Goal: Transaction & Acquisition: Download file/media

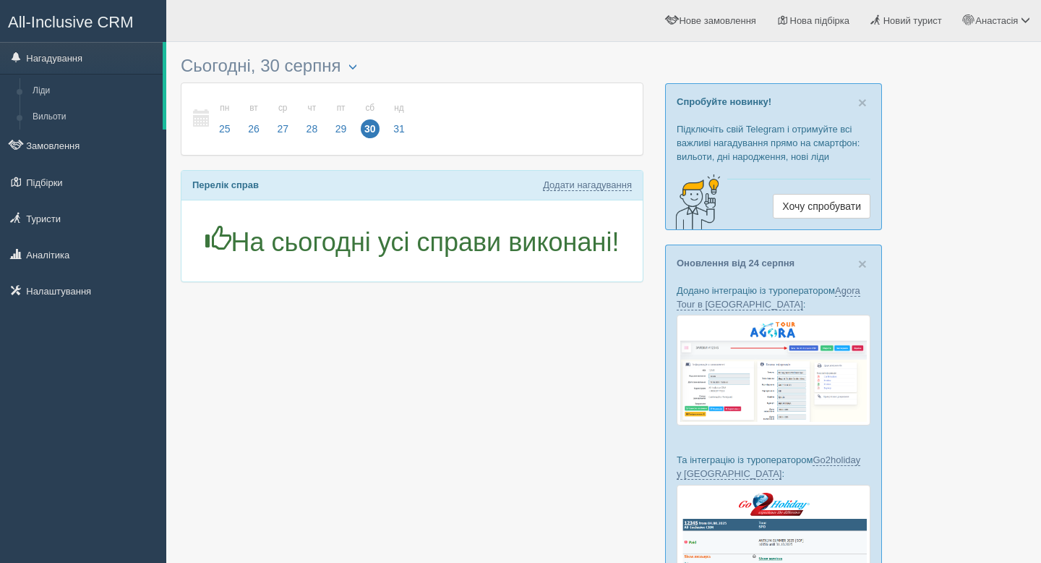
click at [396, 250] on h1 "На сьогодні усі справи виконані!" at bounding box center [412, 241] width 440 height 31
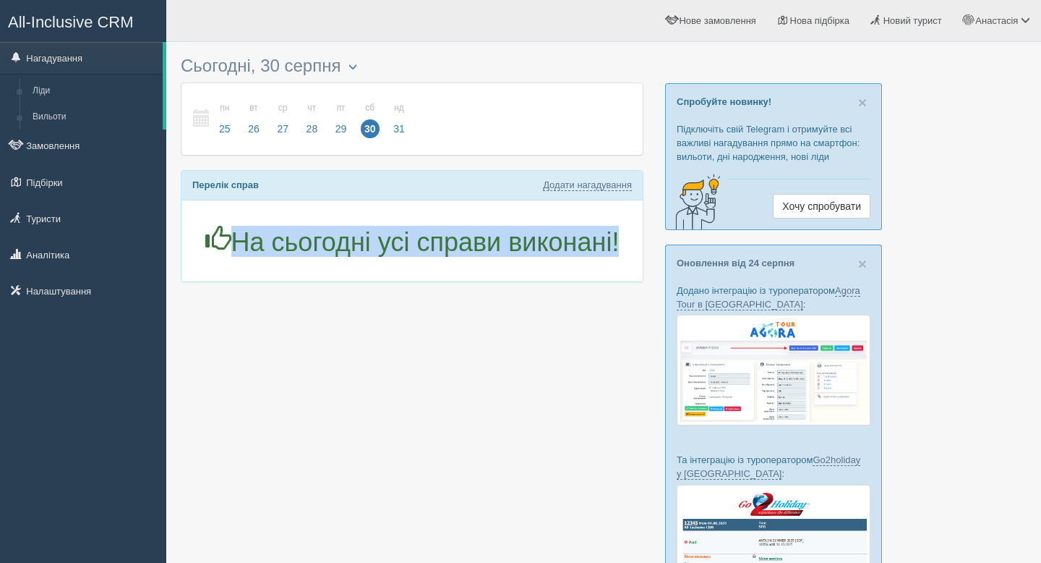
click at [396, 250] on h1 "На сьогодні усі справи виконані!" at bounding box center [412, 241] width 440 height 31
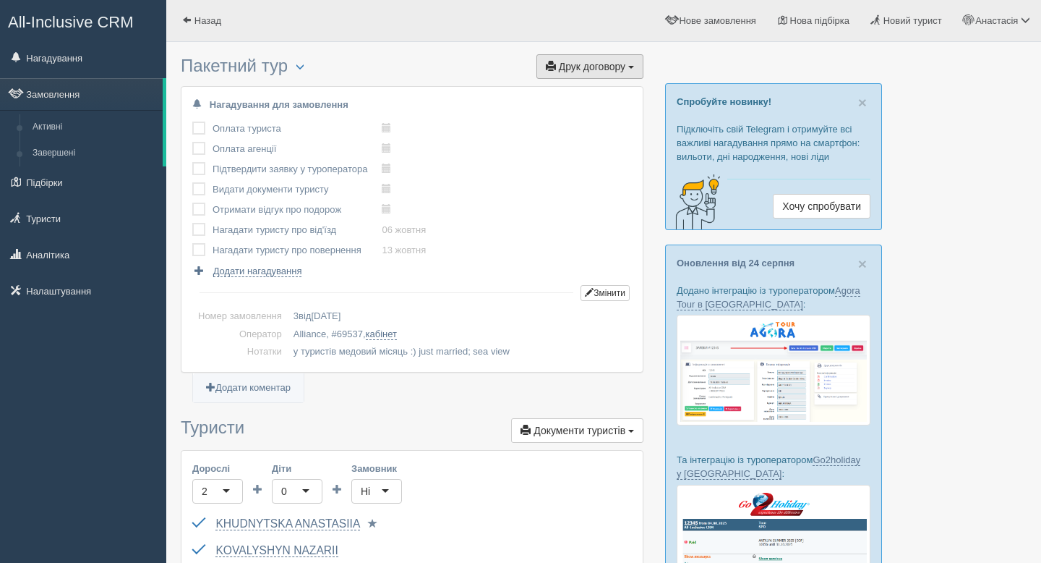
click at [583, 65] on span "Друк договору" at bounding box center [592, 67] width 67 height 12
click at [585, 93] on link "Alliance" at bounding box center [586, 93] width 114 height 24
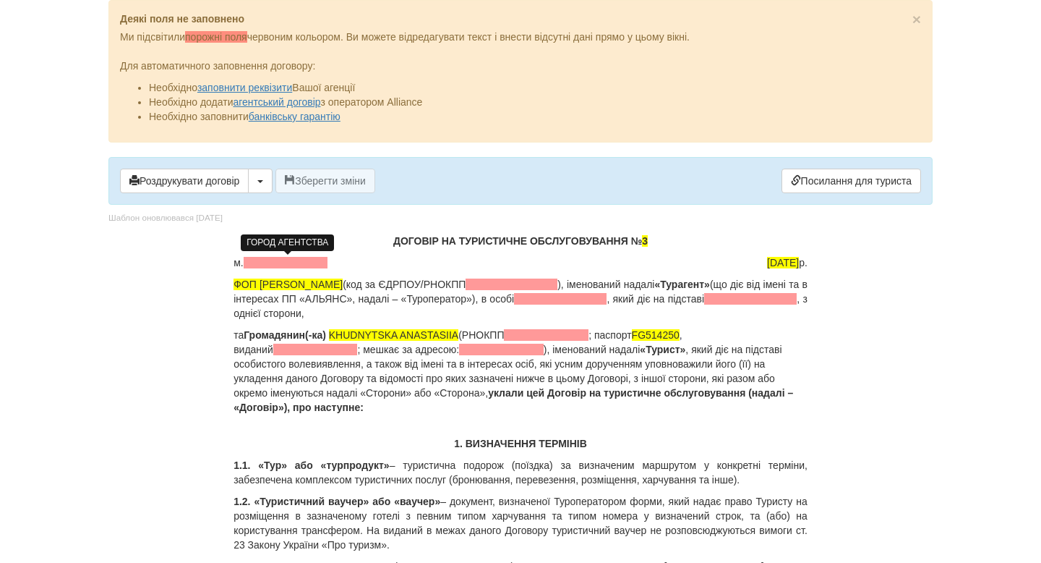
click at [265, 265] on span at bounding box center [286, 263] width 85 height 12
click at [558, 285] on span at bounding box center [512, 284] width 92 height 12
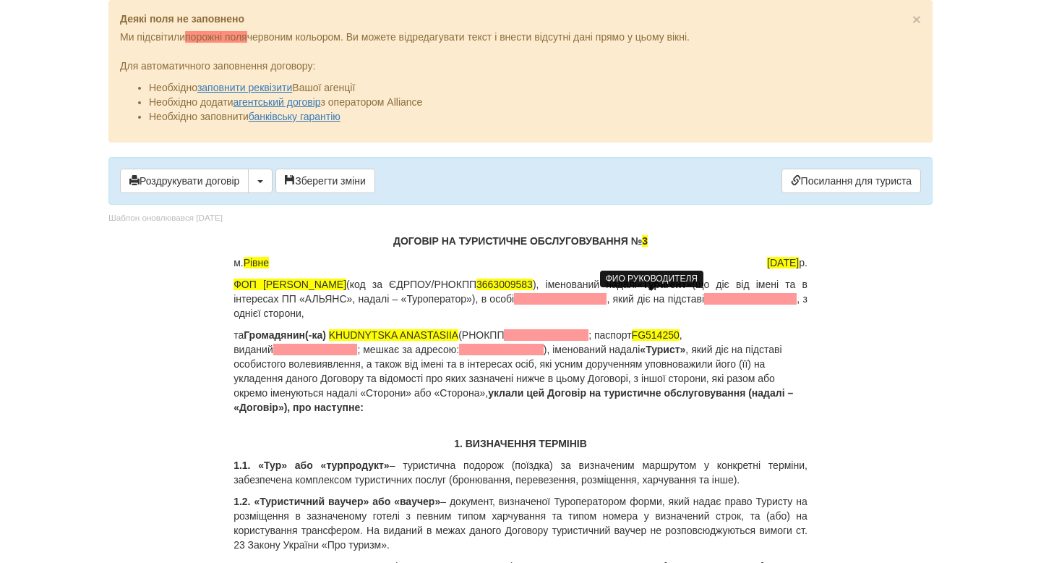
click at [607, 299] on span at bounding box center [560, 299] width 93 height 12
click at [738, 301] on p "ФОП Крамарець Анастасія Ігорівна (код за ЄДРПОУ/РНОКПП 3663009583 ), іменований…" at bounding box center [521, 298] width 574 height 43
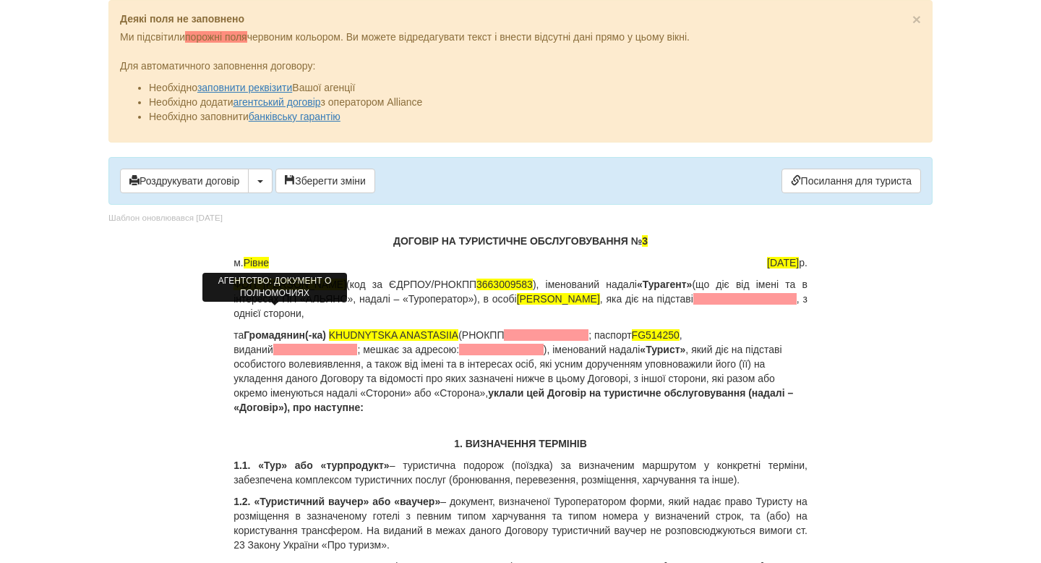
click at [694, 304] on span at bounding box center [745, 299] width 103 height 12
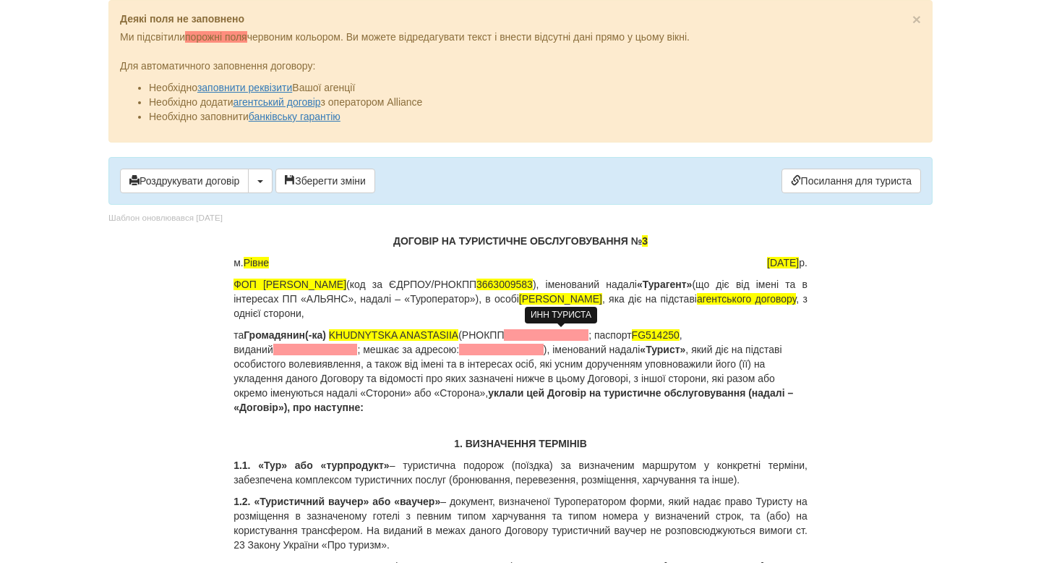
click at [565, 333] on span at bounding box center [546, 335] width 85 height 12
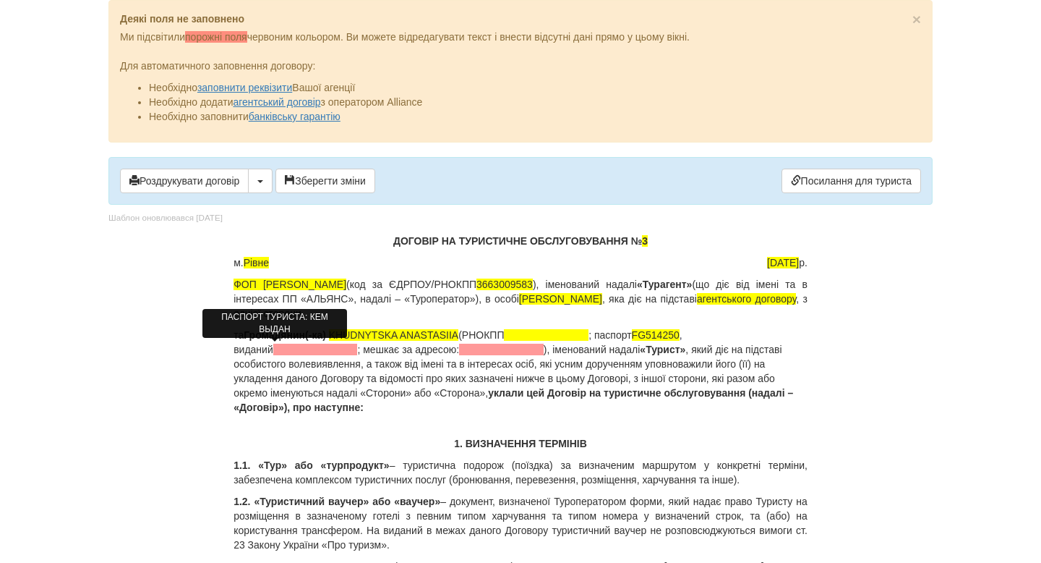
click at [286, 348] on span at bounding box center [315, 350] width 85 height 12
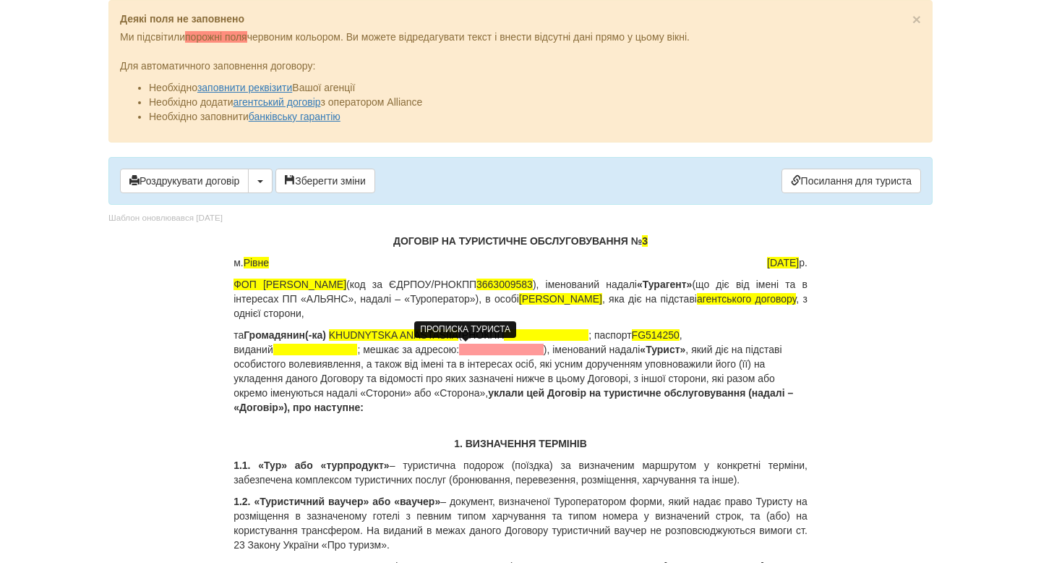
click at [491, 348] on span at bounding box center [501, 350] width 85 height 12
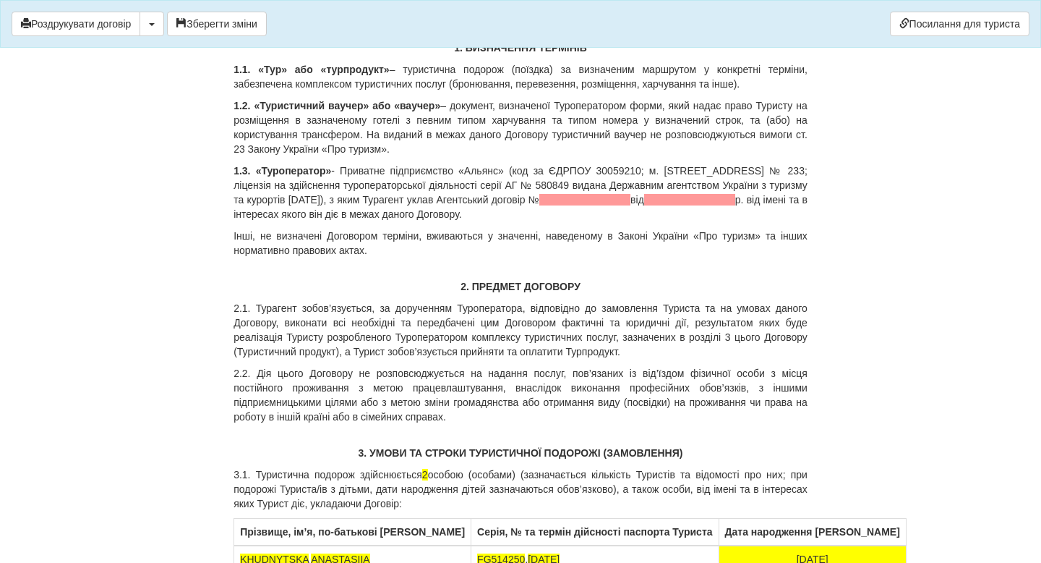
scroll to position [322, 0]
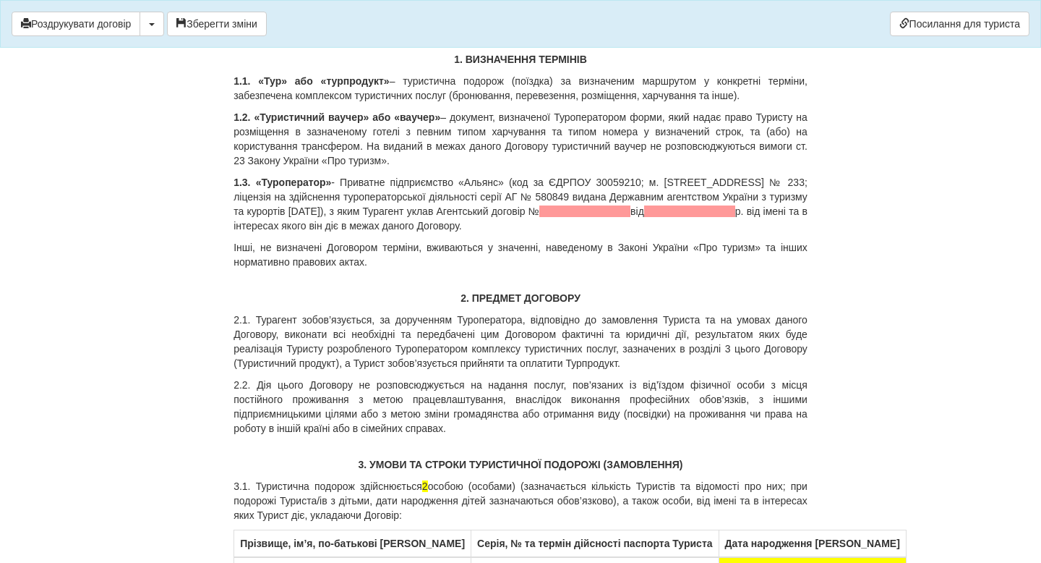
click at [540, 217] on span at bounding box center [585, 211] width 91 height 12
click at [805, 209] on p "1.3. «Туроператор» - Приватне підприємство «Альянс» (код за ЄДРПОУ 30059210; м.…" at bounding box center [521, 204] width 574 height 58
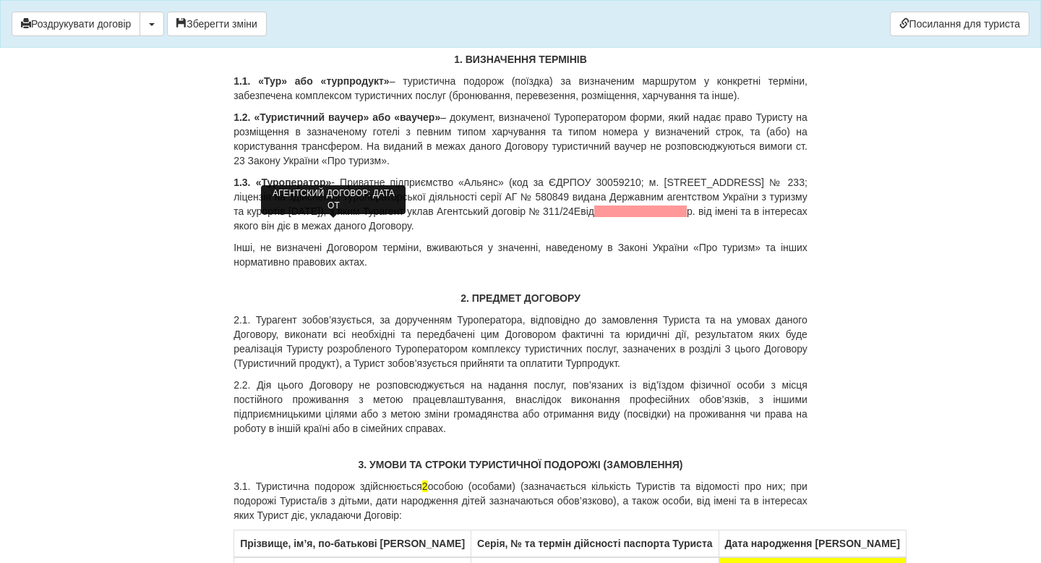
click at [594, 217] on span at bounding box center [640, 211] width 93 height 12
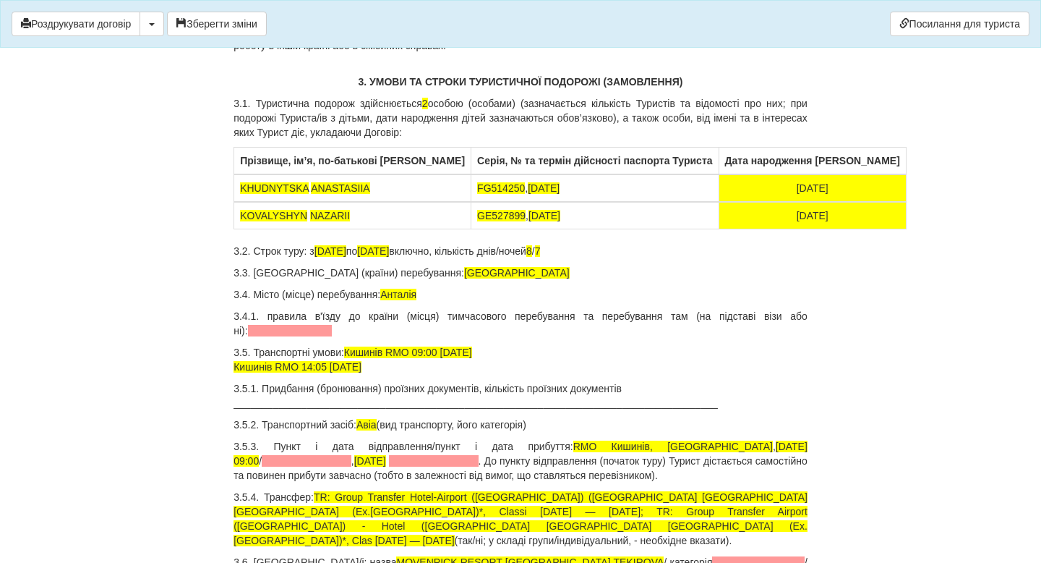
scroll to position [710, 0]
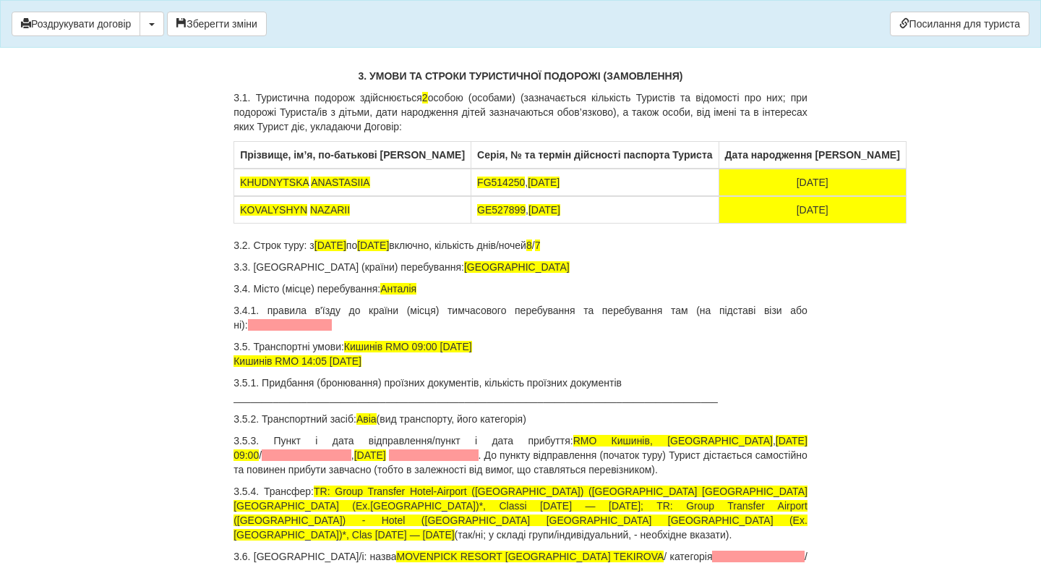
click at [259, 329] on span at bounding box center [290, 325] width 85 height 12
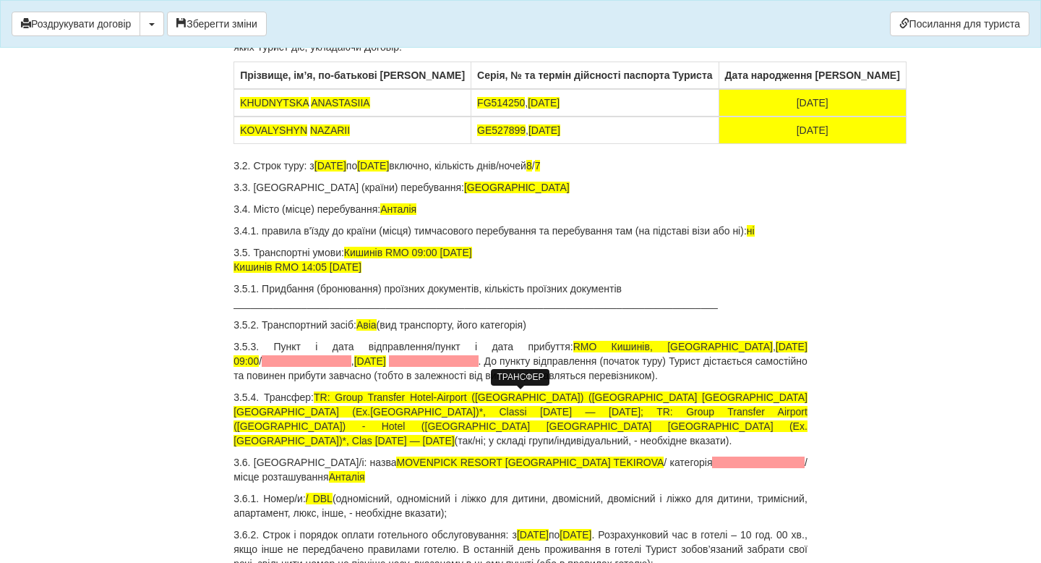
scroll to position [793, 0]
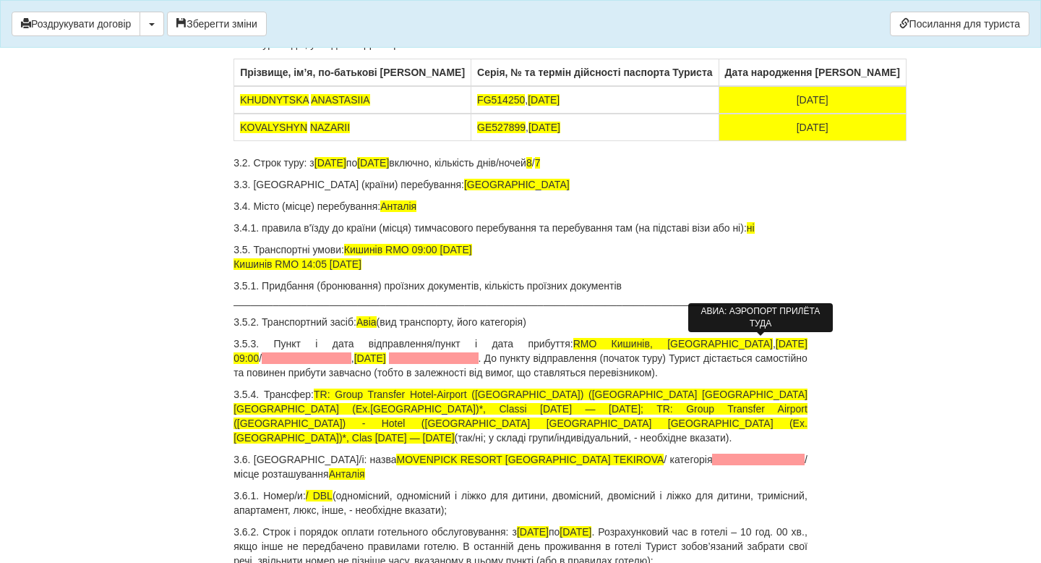
click at [351, 352] on span at bounding box center [307, 358] width 90 height 12
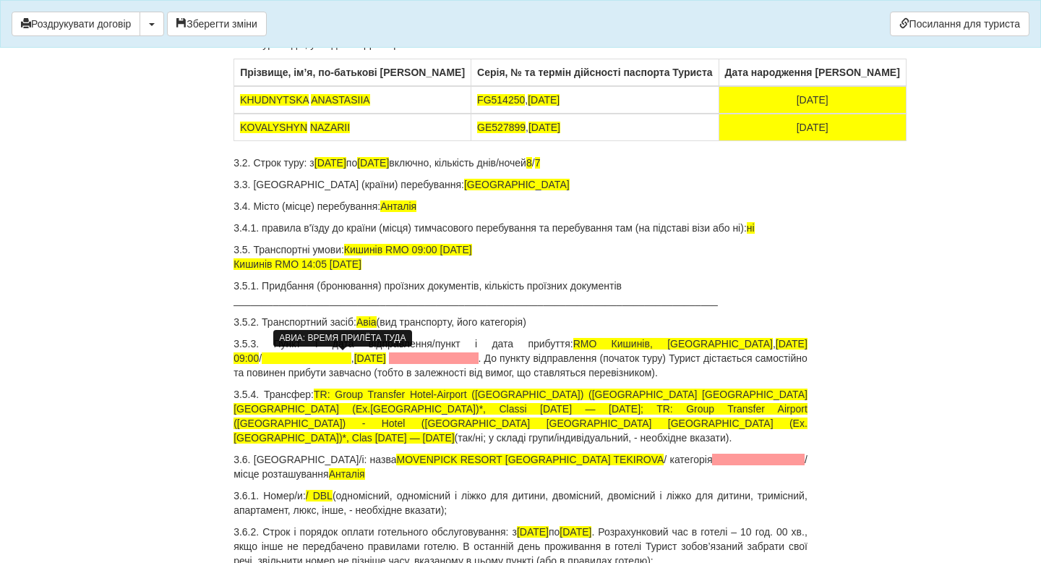
click at [389, 358] on span at bounding box center [434, 358] width 90 height 12
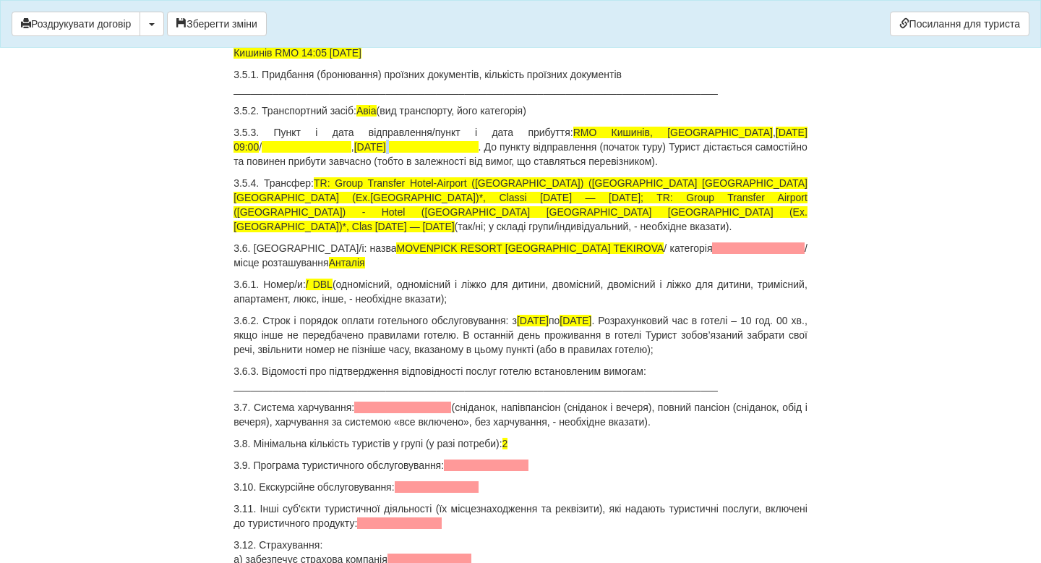
scroll to position [1007, 0]
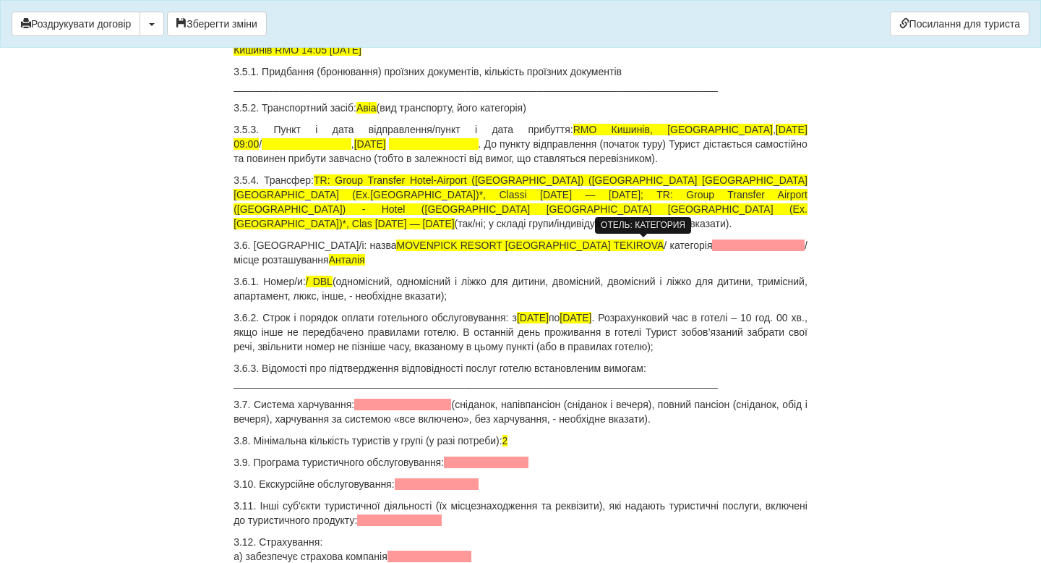
click at [712, 247] on span at bounding box center [758, 245] width 92 height 12
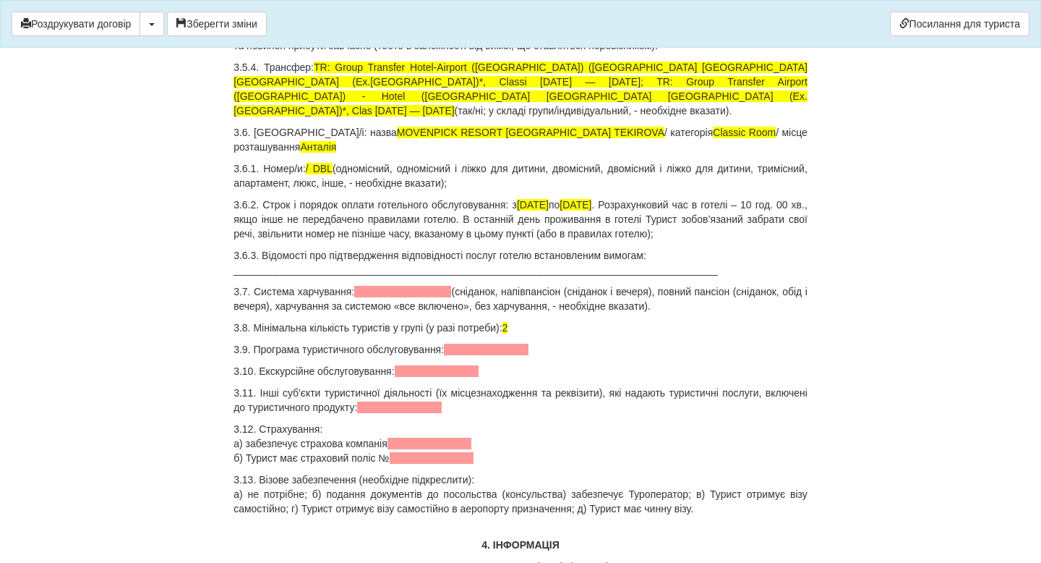
scroll to position [1173, 0]
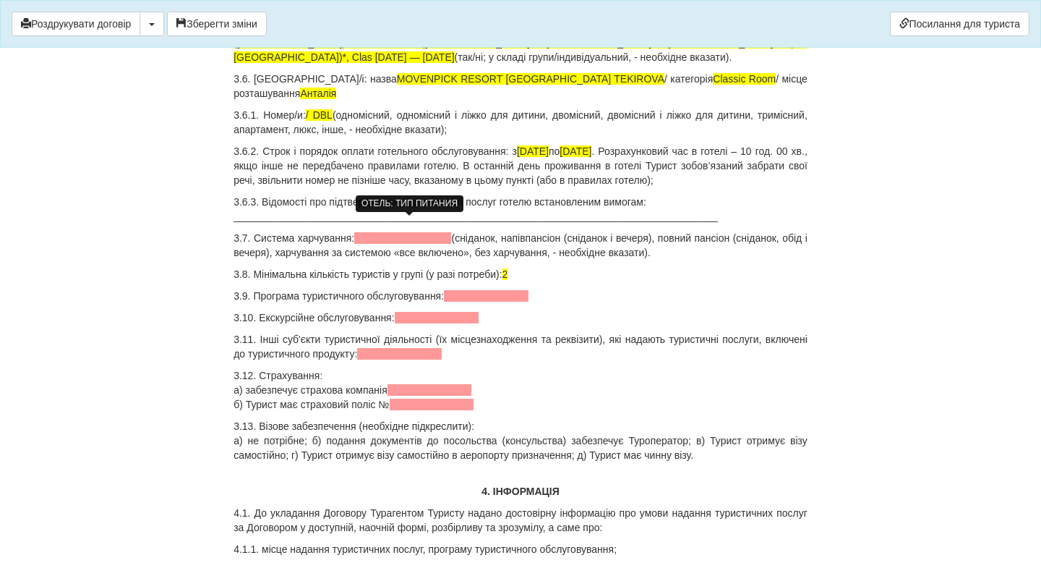
click at [375, 232] on span at bounding box center [402, 238] width 97 height 12
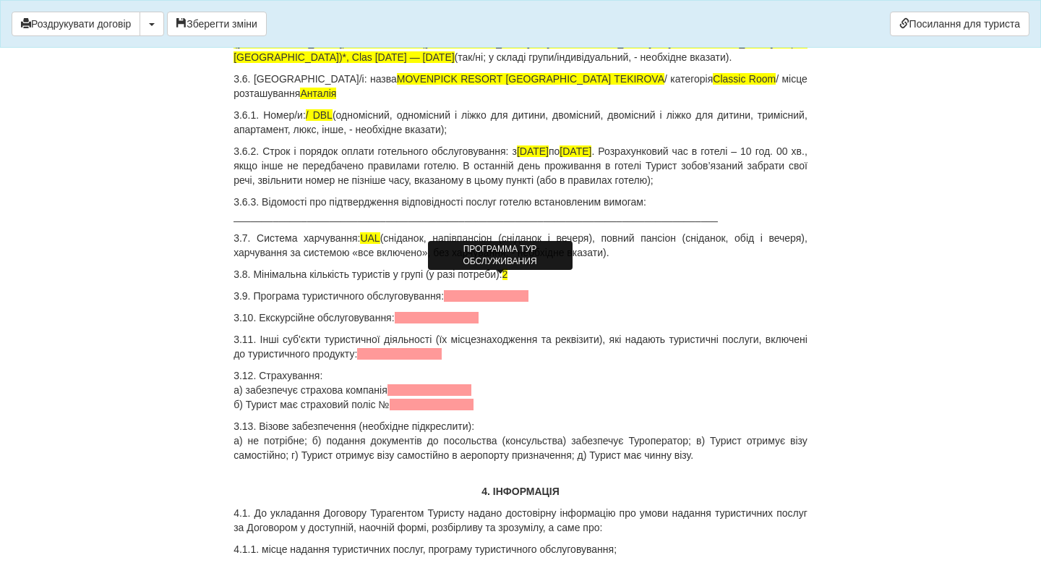
click at [481, 290] on span at bounding box center [486, 296] width 85 height 12
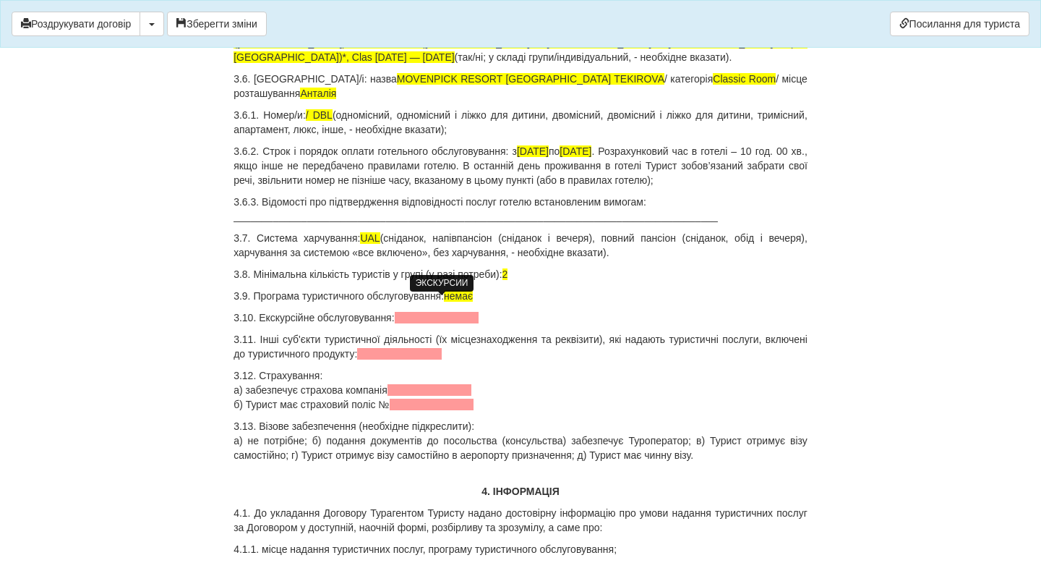
click at [459, 312] on span at bounding box center [437, 318] width 85 height 12
click at [473, 290] on span "немає" at bounding box center [458, 296] width 29 height 12
click at [434, 348] on span at bounding box center [399, 354] width 85 height 12
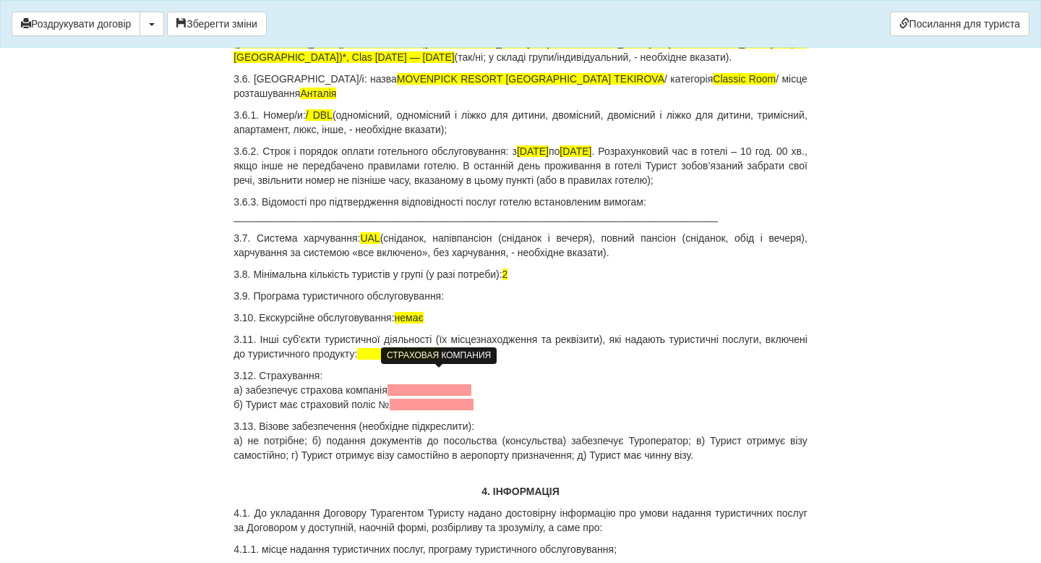
click at [402, 384] on span at bounding box center [430, 390] width 85 height 12
click at [405, 398] on span at bounding box center [432, 404] width 85 height 12
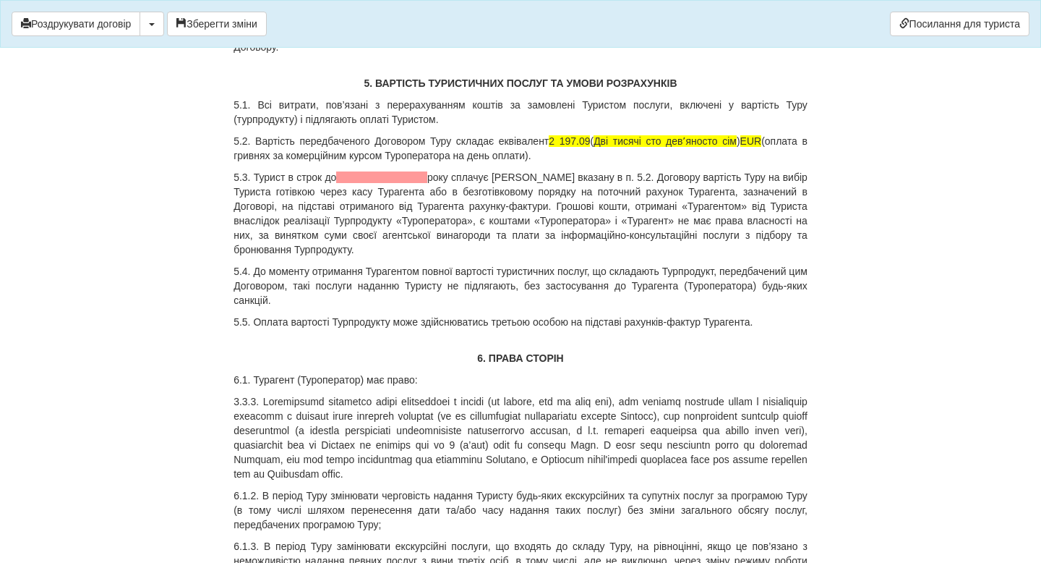
scroll to position [2266, 0]
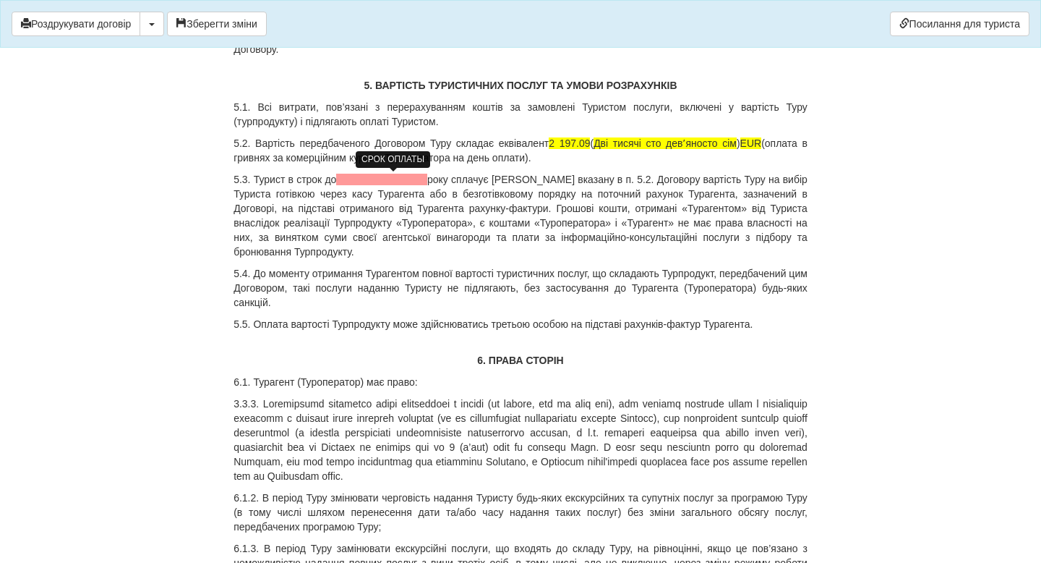
click at [361, 181] on span at bounding box center [381, 180] width 91 height 12
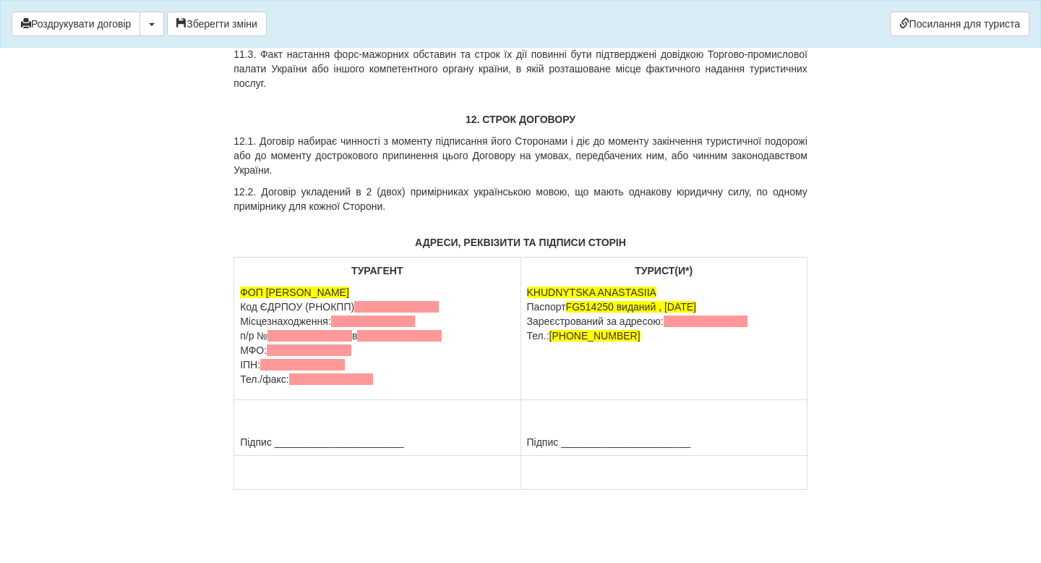
scroll to position [7967, 0]
click at [401, 308] on span at bounding box center [396, 307] width 85 height 12
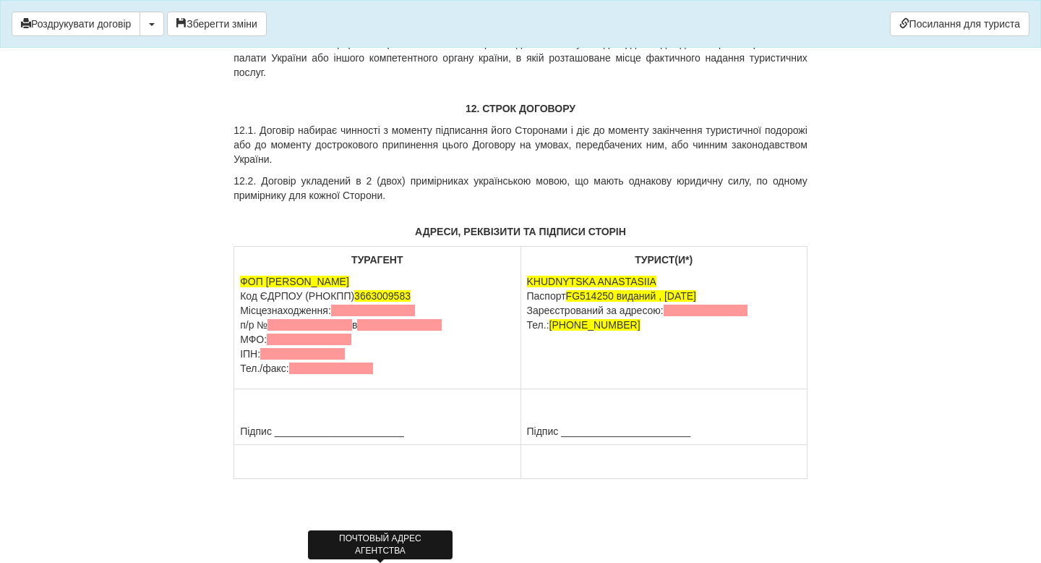
click at [348, 316] on span at bounding box center [373, 310] width 85 height 12
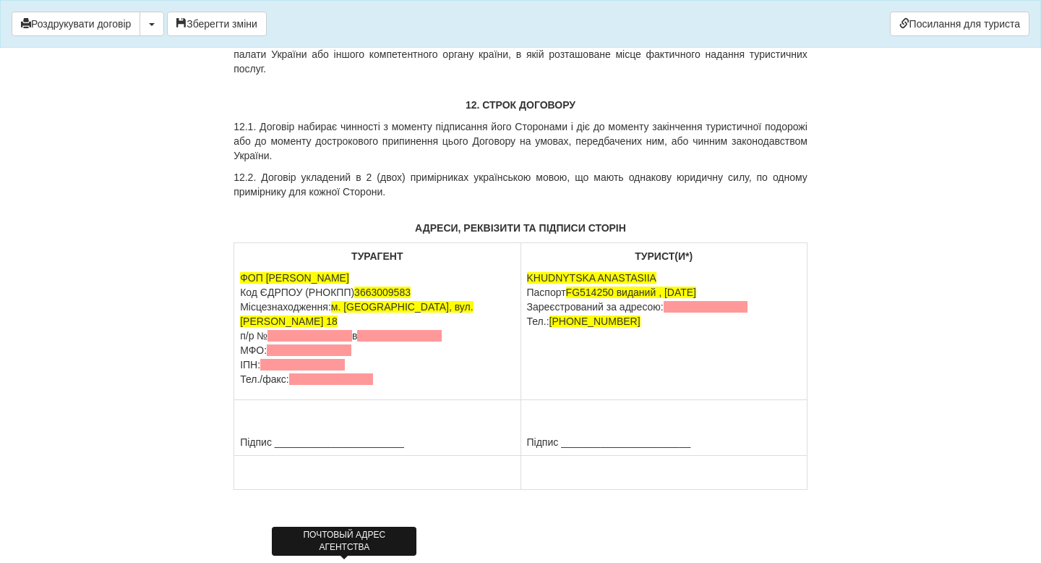
click at [425, 321] on span "м. Рівне, вул. Федора Пекарського 18" at bounding box center [356, 314] width 233 height 26
click at [425, 322] on span "м. Рівне, вул. Федора Пекарського 18" at bounding box center [356, 314] width 233 height 26
click at [448, 323] on span "м. Рівне, вул. Федора Пекарського 18" at bounding box center [356, 314] width 233 height 26
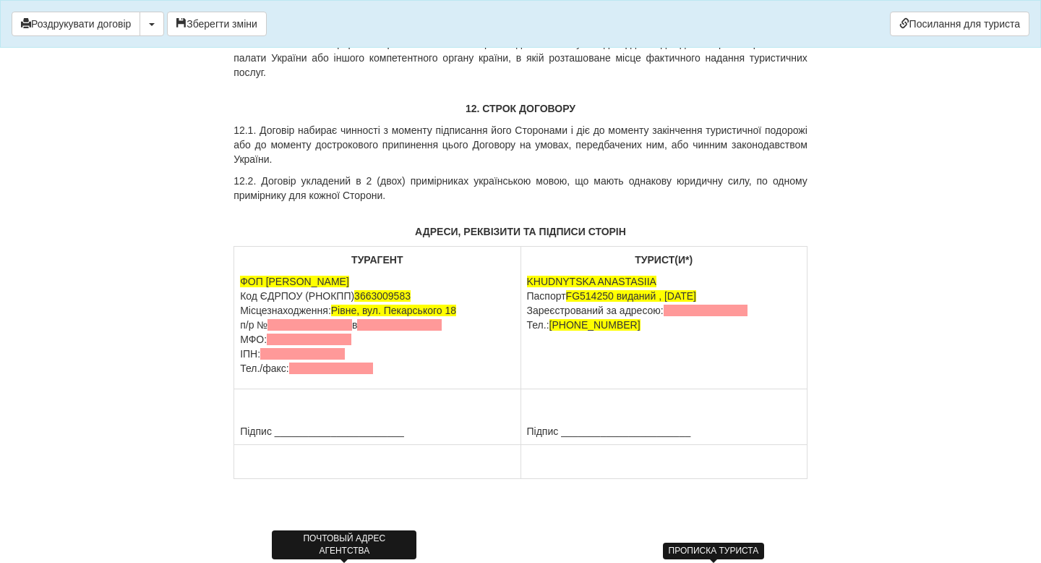
click at [707, 316] on span at bounding box center [706, 310] width 85 height 12
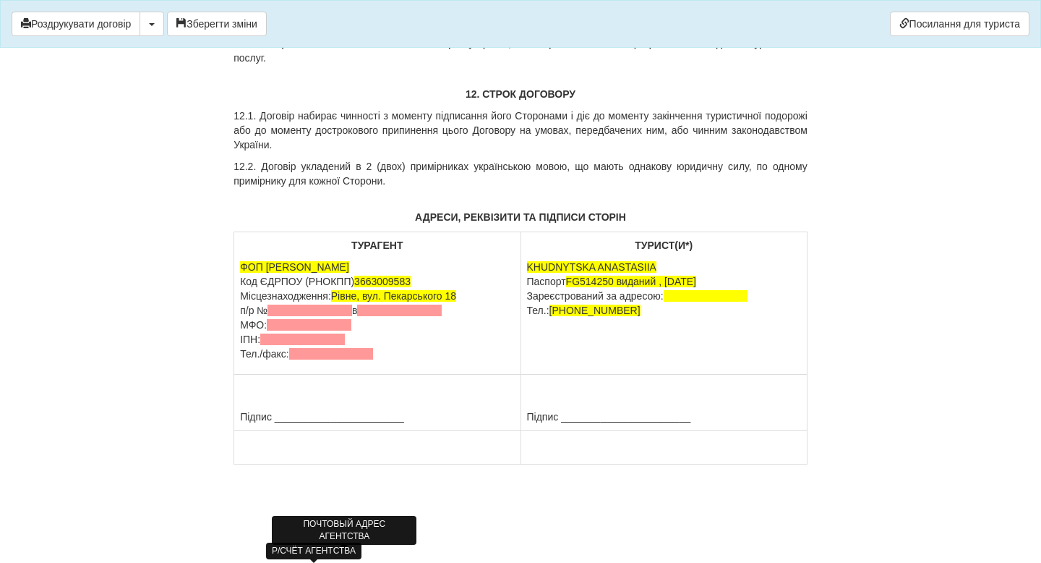
click at [312, 316] on span at bounding box center [310, 310] width 85 height 12
copy p "п/р №"
click at [290, 316] on span at bounding box center [310, 310] width 85 height 12
click at [283, 316] on span at bounding box center [310, 310] width 85 height 12
click at [291, 316] on span at bounding box center [310, 310] width 85 height 12
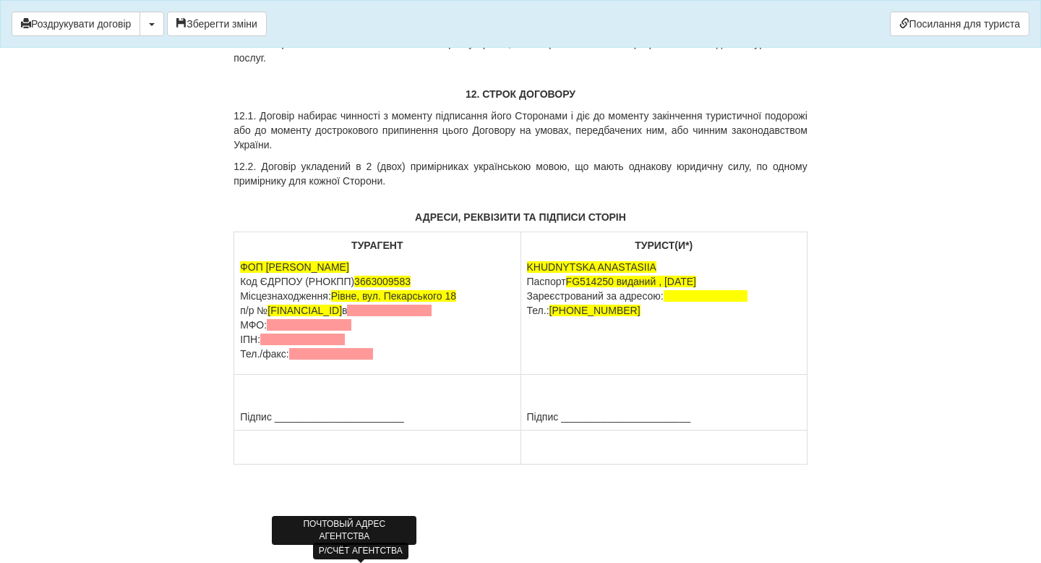
click at [342, 316] on span "UA283220010000026005340111488" at bounding box center [305, 310] width 74 height 12
click at [460, 337] on p "ФОП Крамарець Анастасія Ігорівна Код ЄДРПОУ (РНОКПП) 3663009583 Місцезнаходженн…" at bounding box center [377, 310] width 274 height 101
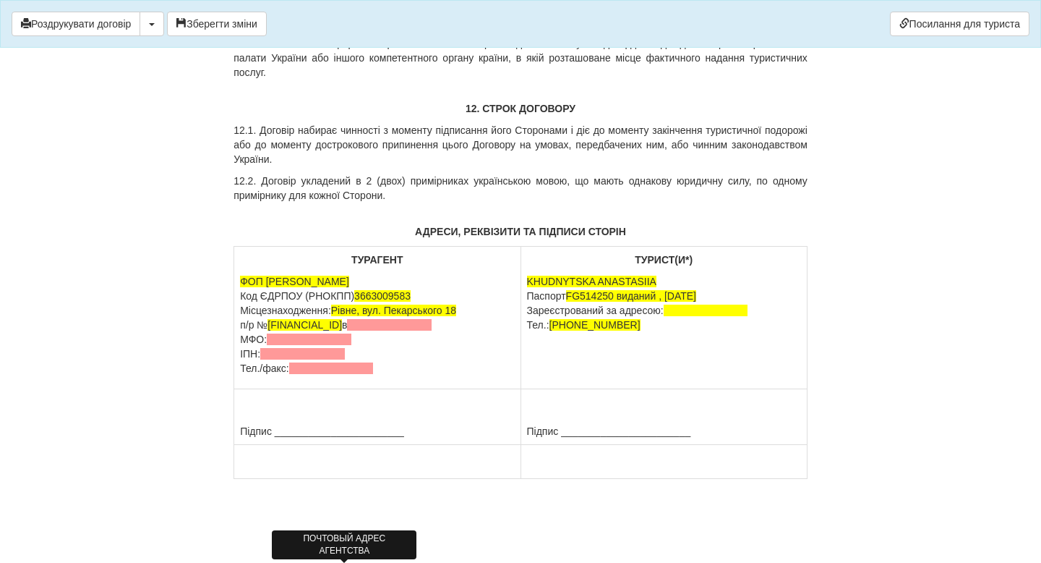
click at [256, 355] on p "ФОП Крамарець Анастасія Ігорівна Код ЄДРПОУ (РНОКПП) 3663009583 Місцезнаходженн…" at bounding box center [377, 324] width 274 height 101
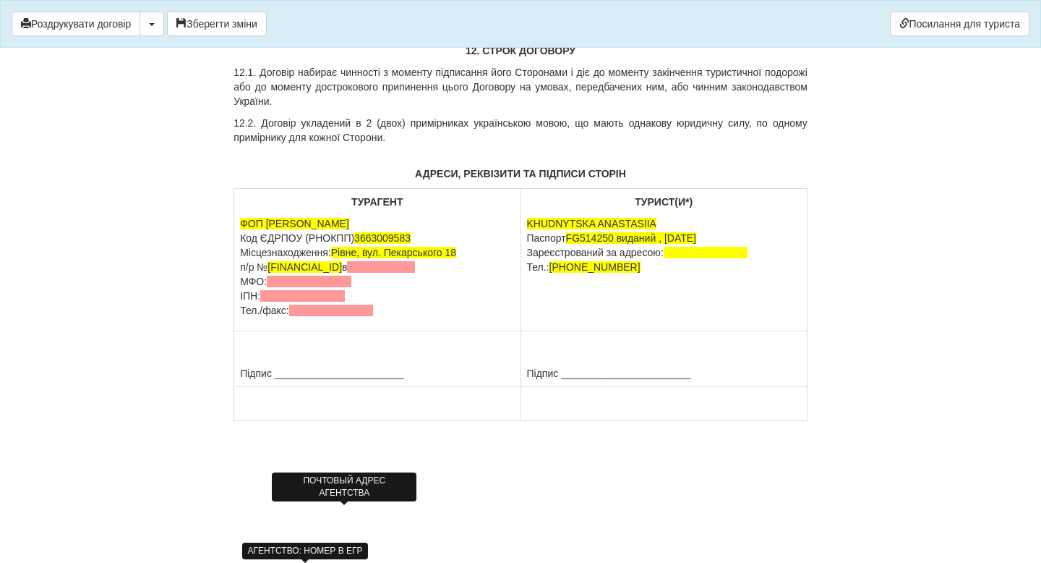
click at [328, 302] on span at bounding box center [302, 296] width 85 height 12
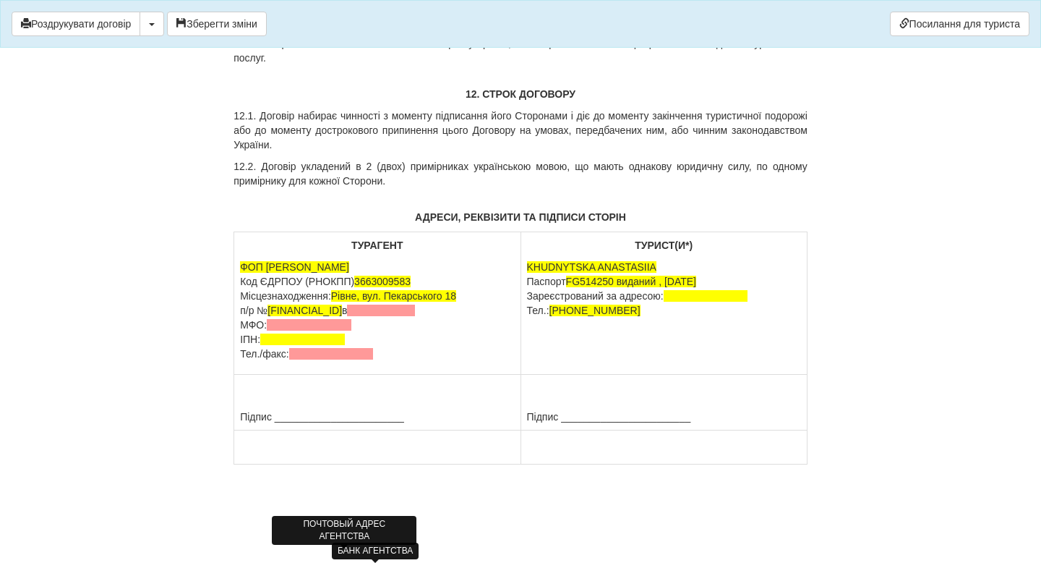
click at [414, 316] on span at bounding box center [380, 310] width 67 height 12
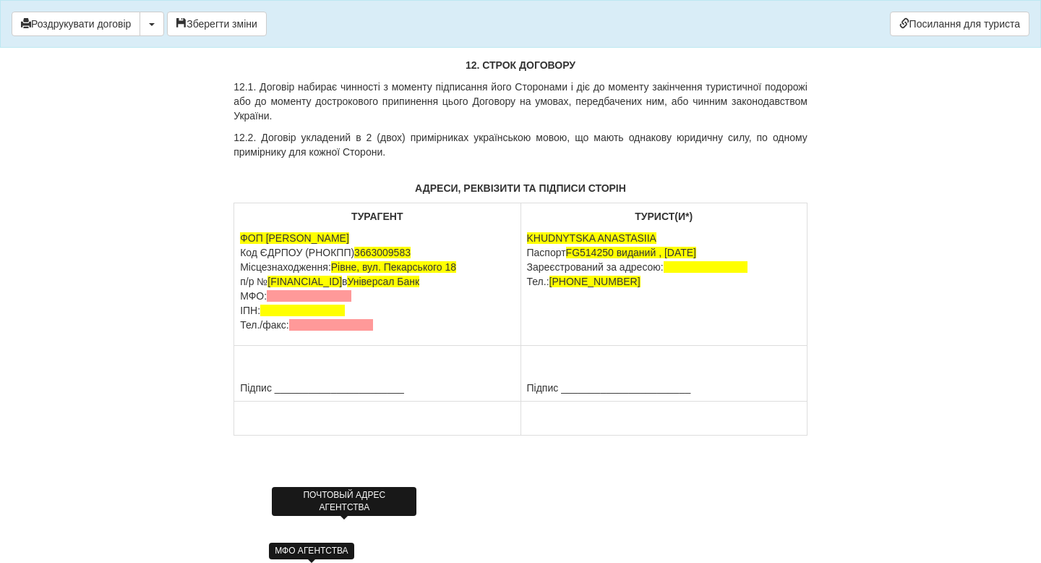
click at [289, 302] on span at bounding box center [309, 296] width 85 height 12
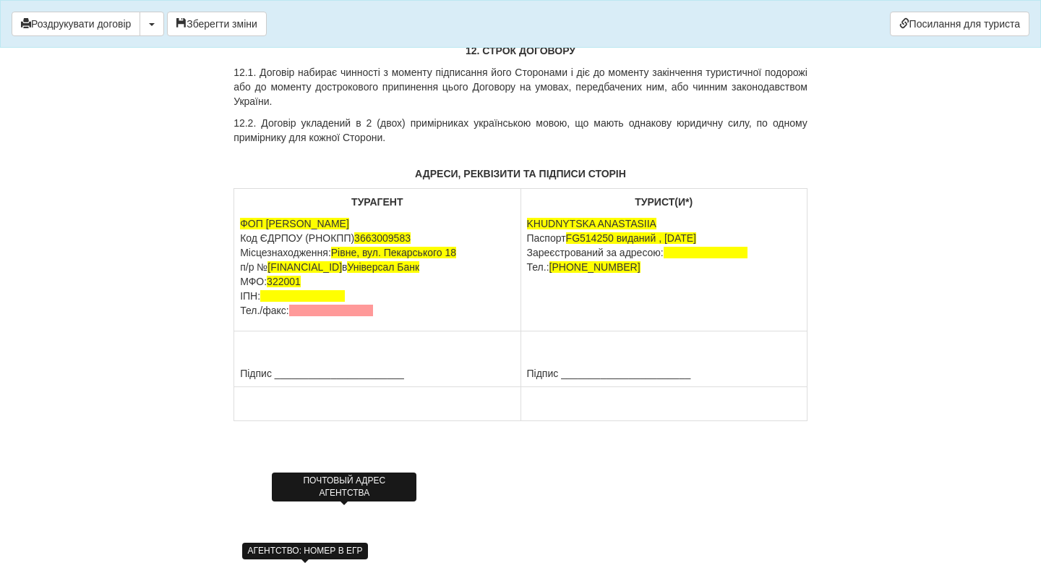
click at [269, 302] on span at bounding box center [302, 296] width 85 height 12
click at [294, 302] on span "21133352" at bounding box center [282, 296] width 45 height 12
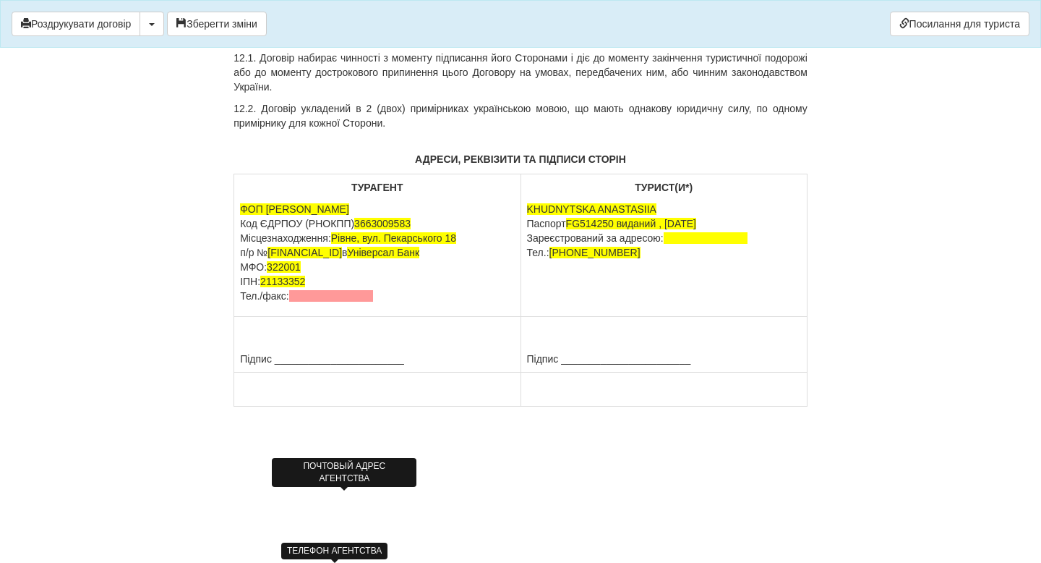
click at [315, 302] on span at bounding box center [331, 296] width 85 height 12
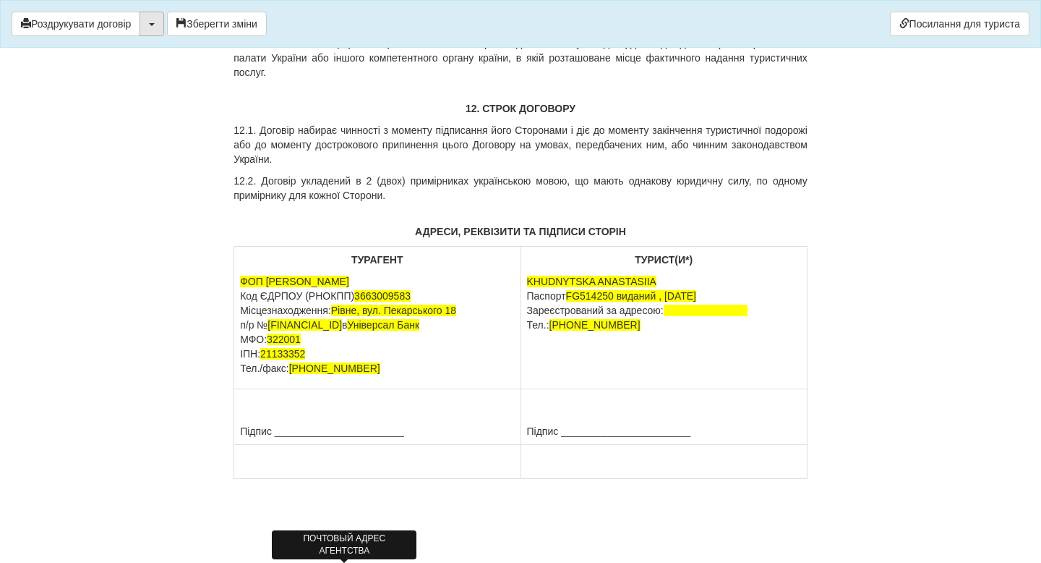
click at [155, 23] on span "button" at bounding box center [152, 24] width 6 height 3
click at [198, 59] on link "Скачати PDF" at bounding box center [197, 54] width 114 height 24
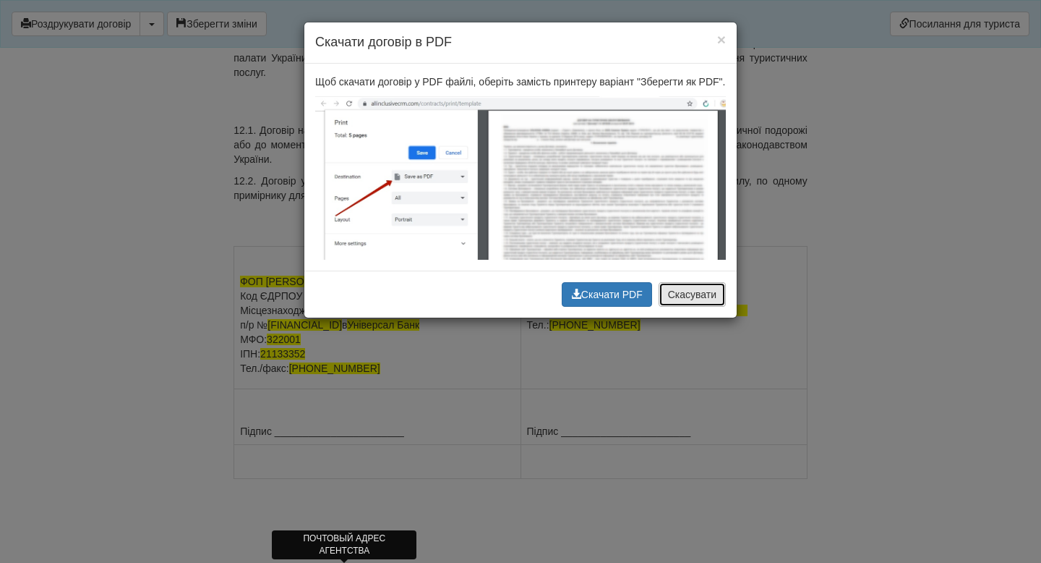
click at [697, 307] on button "Скасувати" at bounding box center [692, 294] width 67 height 25
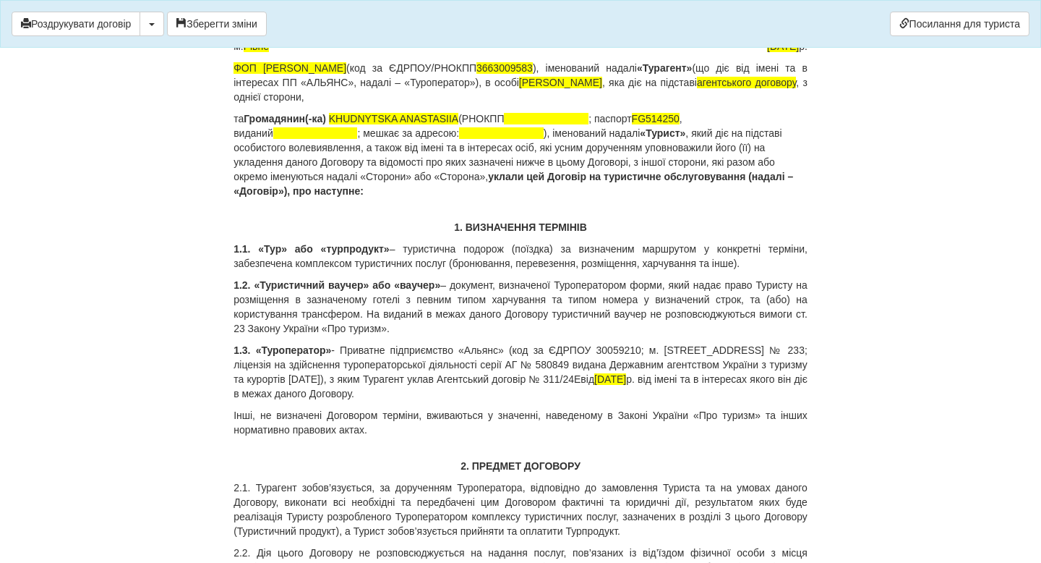
scroll to position [0, 0]
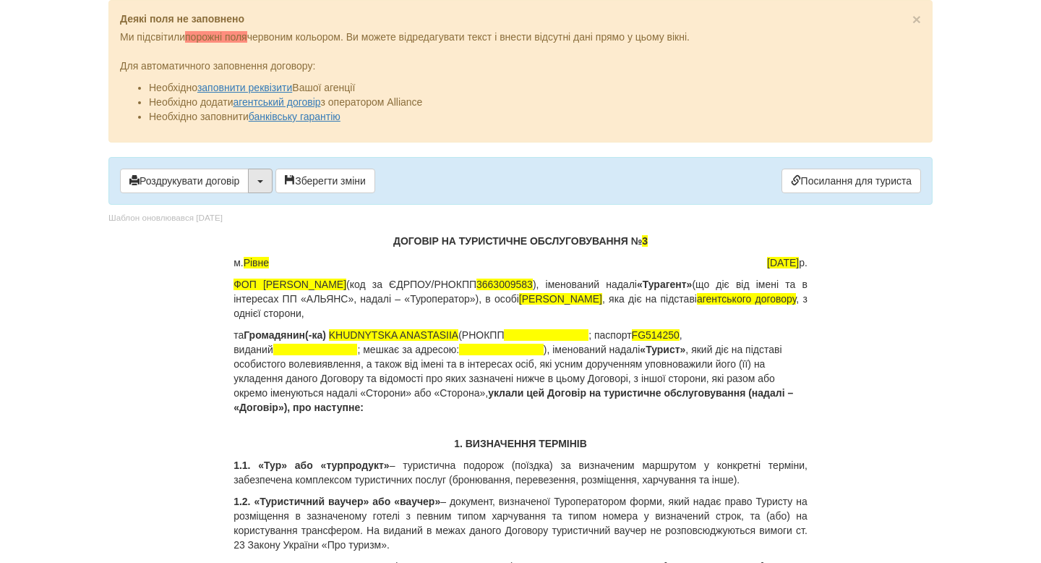
click at [271, 183] on button "button" at bounding box center [260, 181] width 25 height 25
click at [287, 213] on link "Скачати PDF" at bounding box center [306, 211] width 114 height 24
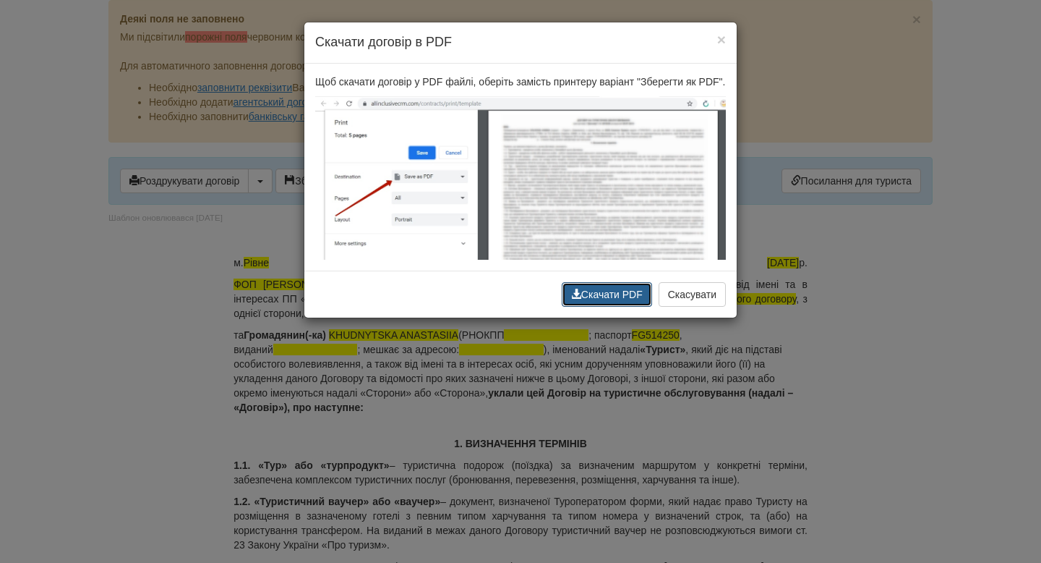
click at [583, 307] on button "Скачати PDF" at bounding box center [607, 294] width 90 height 25
